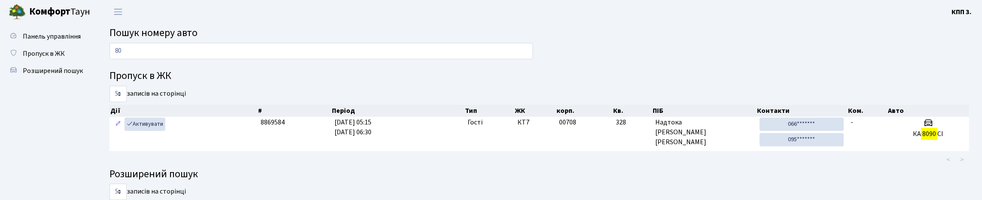
type input "8"
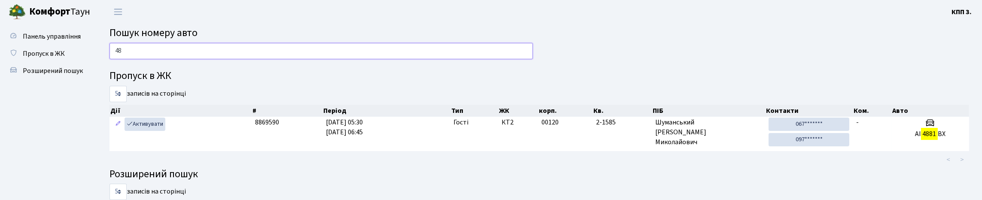
type input "4"
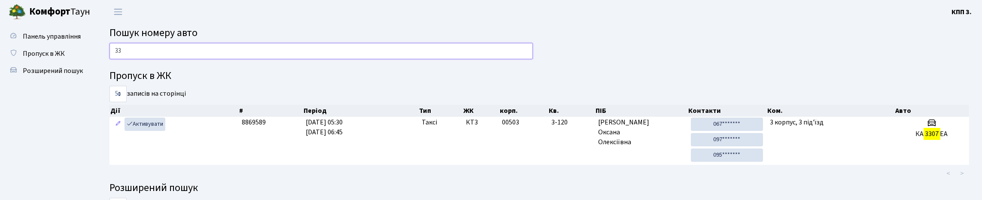
type input "3"
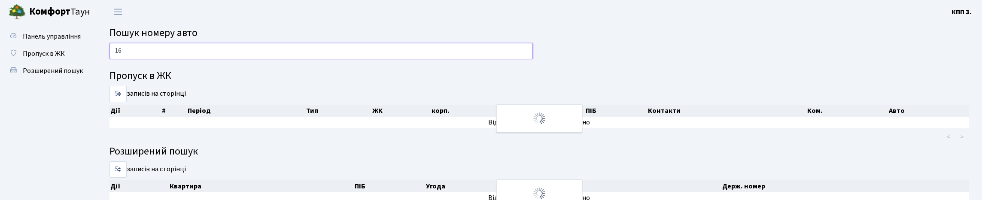
type input "1"
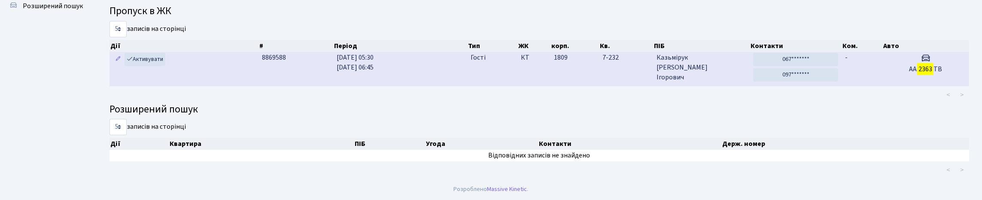
scroll to position [52, 0]
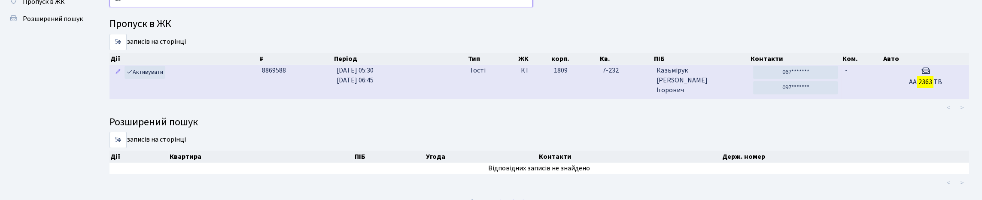
type input "2"
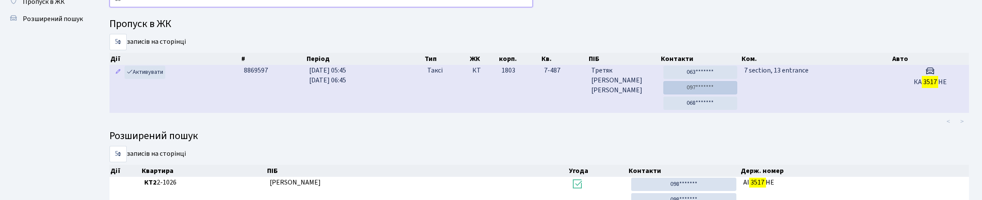
type input "3"
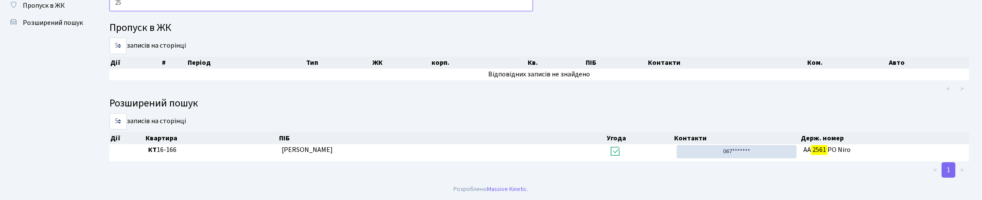
type input "2"
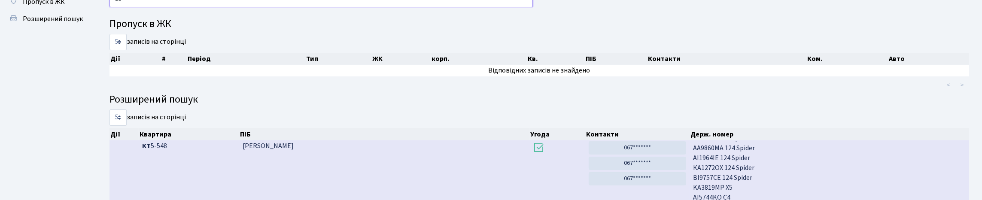
type input "2"
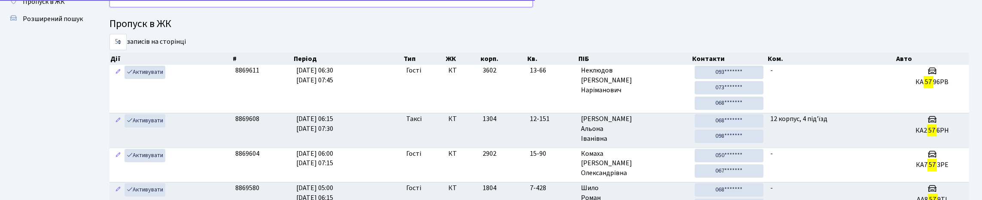
type input "5"
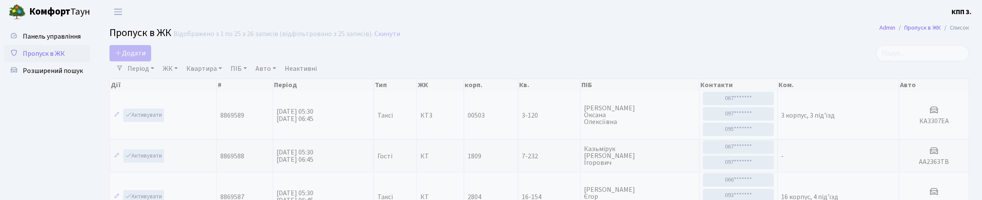
select select "25"
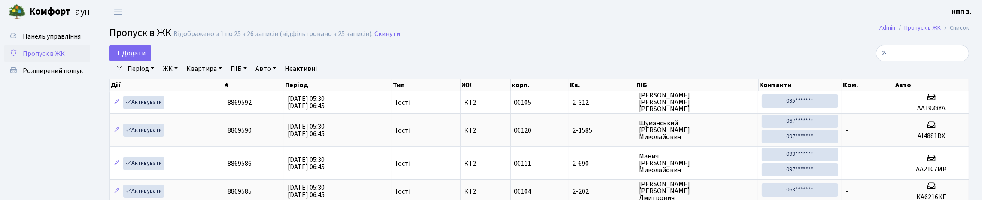
type input "2-"
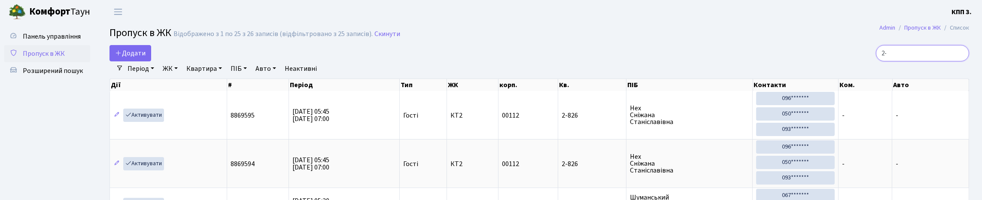
click at [957, 61] on input "2-" at bounding box center [922, 53] width 93 height 16
